Goal: Information Seeking & Learning: Learn about a topic

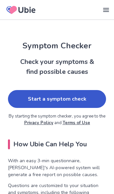
click at [56, 97] on link "Start a symptom check" at bounding box center [57, 99] width 98 height 18
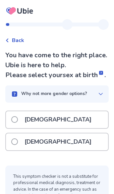
click at [13, 139] on span at bounding box center [14, 142] width 7 height 7
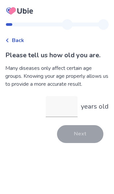
click at [60, 109] on input "years old" at bounding box center [62, 106] width 32 height 21
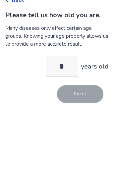
type input "**"
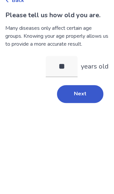
click at [92, 125] on button "Next" at bounding box center [80, 134] width 46 height 18
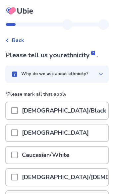
click at [17, 153] on span at bounding box center [14, 155] width 7 height 7
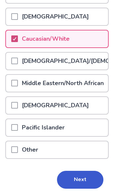
scroll to position [116, 0]
click at [84, 181] on button "Next" at bounding box center [80, 180] width 46 height 18
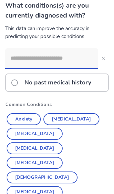
scroll to position [48, 0]
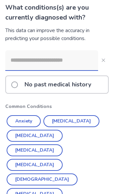
click at [29, 63] on input at bounding box center [51, 60] width 93 height 20
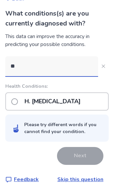
scroll to position [31, 0]
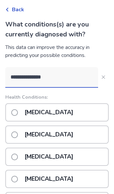
type input "**********"
click at [18, 110] on label "[MEDICAL_DATA]" at bounding box center [44, 112] width 66 height 17
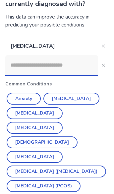
scroll to position [63, 0]
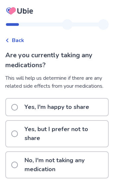
click at [19, 153] on label "No, I'm not taking any medication" at bounding box center [59, 165] width 97 height 26
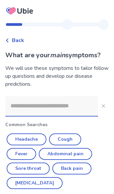
click at [65, 139] on button "Cough" at bounding box center [65, 140] width 32 height 12
type input "*****"
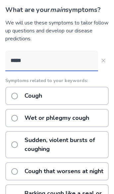
scroll to position [50, 0]
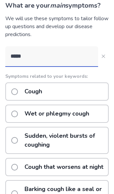
click at [17, 114] on span at bounding box center [14, 114] width 7 height 7
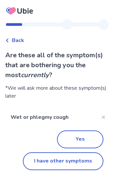
click at [88, 140] on button "Yes" at bounding box center [80, 140] width 46 height 18
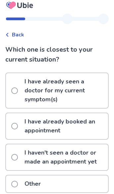
scroll to position [5, 0]
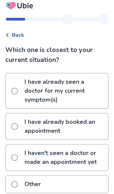
click at [15, 155] on span at bounding box center [14, 158] width 7 height 7
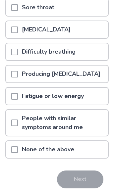
click at [17, 150] on span at bounding box center [14, 150] width 7 height 7
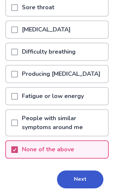
click at [88, 182] on button "Next" at bounding box center [80, 180] width 46 height 18
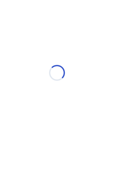
select select "*"
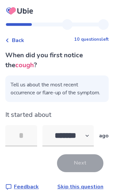
click at [26, 135] on input "tel" at bounding box center [21, 135] width 32 height 21
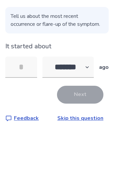
type input "*"
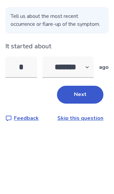
click at [90, 147] on button "Next" at bounding box center [80, 156] width 46 height 18
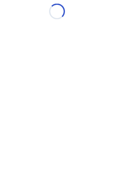
scroll to position [0, 0]
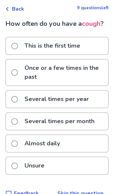
scroll to position [31, 0]
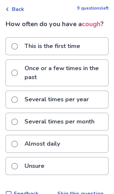
click at [13, 44] on span at bounding box center [14, 46] width 7 height 7
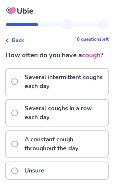
click at [20, 144] on label "A constant cough throughout the day" at bounding box center [59, 144] width 97 height 26
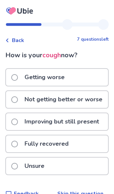
click at [23, 101] on p "Not getting better or worse" at bounding box center [64, 99] width 86 height 17
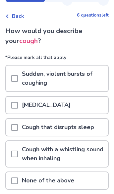
click at [16, 126] on span at bounding box center [14, 127] width 7 height 7
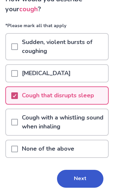
scroll to position [55, 0]
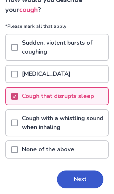
click at [86, 179] on button "Next" at bounding box center [80, 180] width 46 height 18
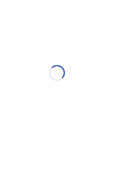
scroll to position [0, 0]
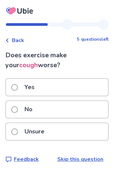
click at [17, 86] on span at bounding box center [14, 87] width 7 height 7
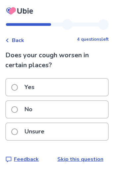
click at [19, 111] on label "No" at bounding box center [23, 109] width 25 height 17
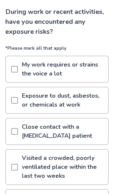
scroll to position [44, 0]
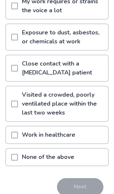
click at [17, 157] on span at bounding box center [14, 157] width 7 height 7
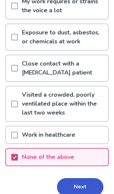
scroll to position [107, 0]
click at [87, 190] on button "Next" at bounding box center [80, 187] width 46 height 18
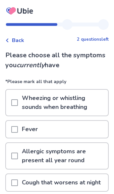
click at [15, 128] on span at bounding box center [14, 129] width 7 height 7
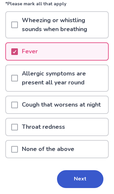
scroll to position [78, 0]
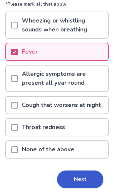
click at [82, 180] on button "Next" at bounding box center [80, 180] width 46 height 18
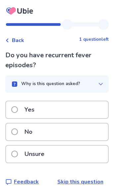
click at [17, 108] on span at bounding box center [14, 109] width 7 height 7
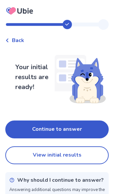
click at [84, 128] on button "Continue to answer" at bounding box center [56, 130] width 103 height 18
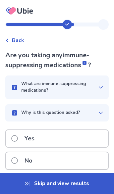
click at [21, 161] on p "No" at bounding box center [29, 161] width 16 height 17
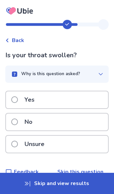
click at [16, 122] on span at bounding box center [14, 122] width 7 height 7
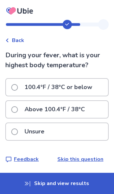
click at [19, 86] on label "100.4°F / 38°C or below" at bounding box center [53, 87] width 85 height 17
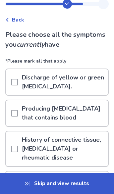
scroll to position [22, 0]
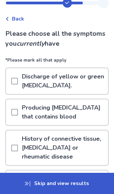
click at [16, 81] on span at bounding box center [14, 81] width 7 height 7
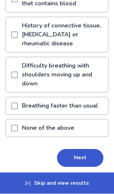
scroll to position [135, 0]
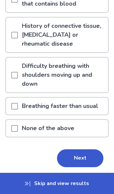
click at [85, 153] on button "Next" at bounding box center [80, 159] width 46 height 18
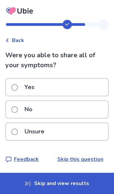
click at [16, 86] on span at bounding box center [14, 87] width 7 height 7
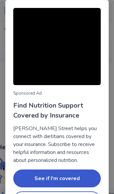
scroll to position [21, 2]
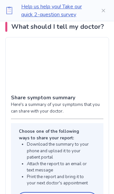
scroll to position [461, 0]
